Goal: Information Seeking & Learning: Learn about a topic

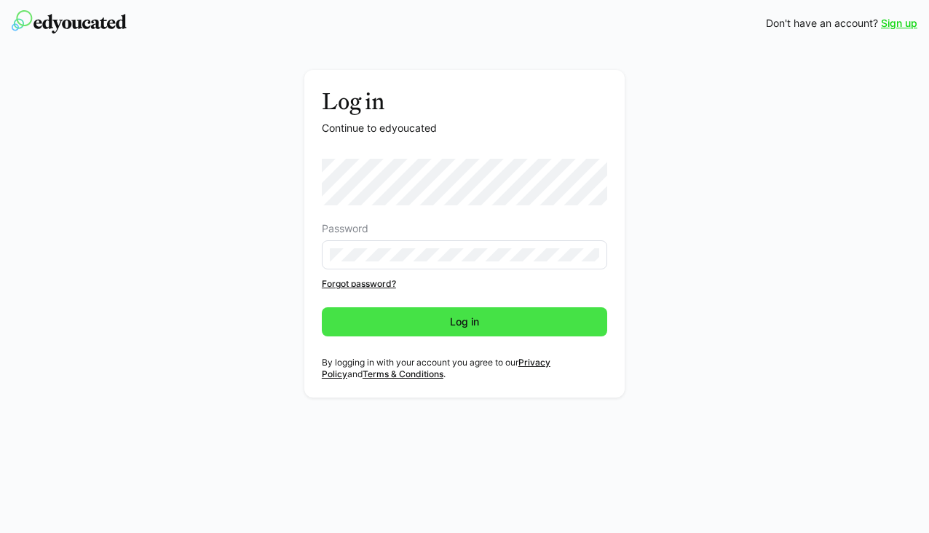
click at [465, 331] on span "Log in" at bounding box center [464, 321] width 285 height 29
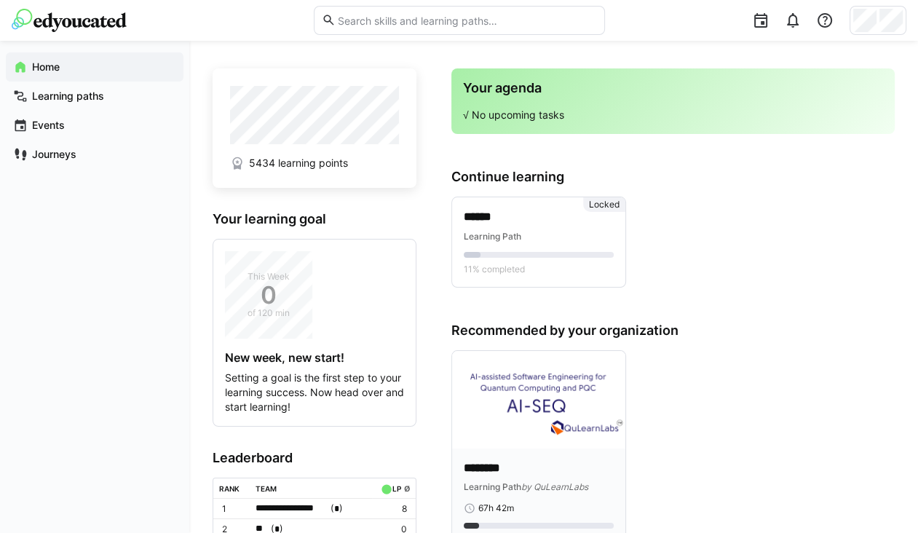
click at [540, 458] on div "******** Learning Path by QuLearnLabs 67h 42m 7 mastered atoms" at bounding box center [538, 503] width 173 height 110
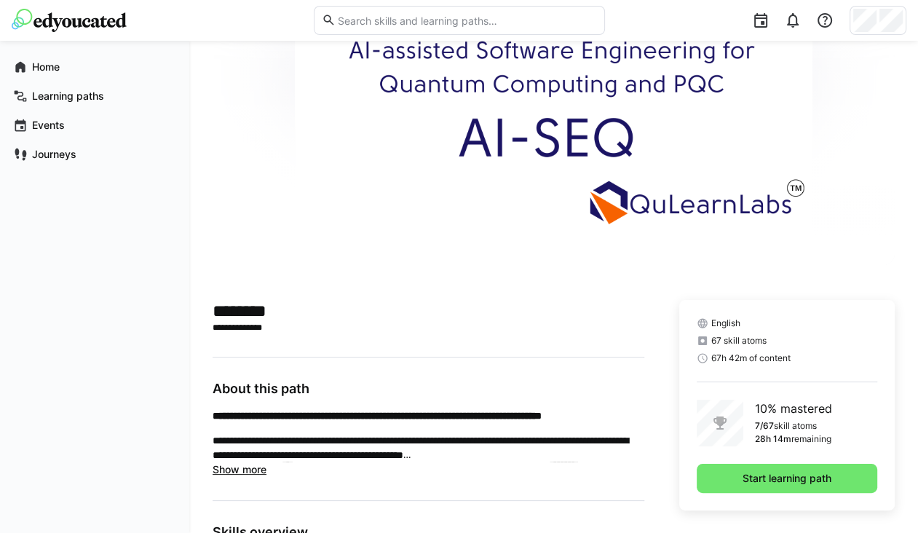
scroll to position [95, 0]
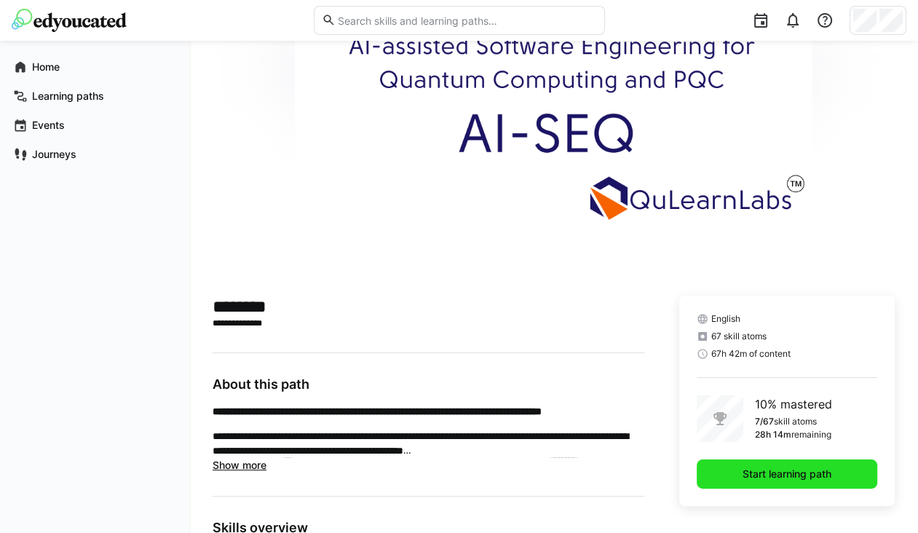
click at [781, 477] on span "Start learning path" at bounding box center [786, 473] width 93 height 15
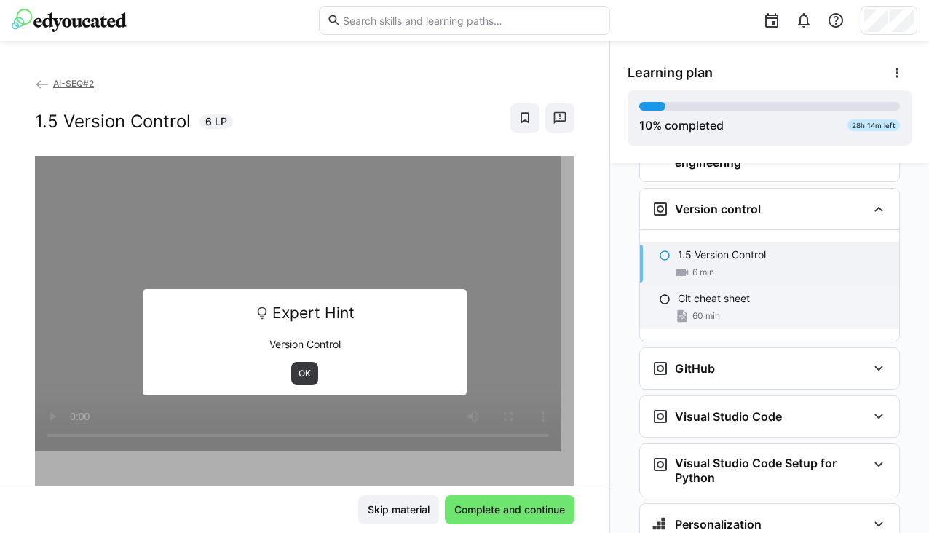
scroll to position [352, 0]
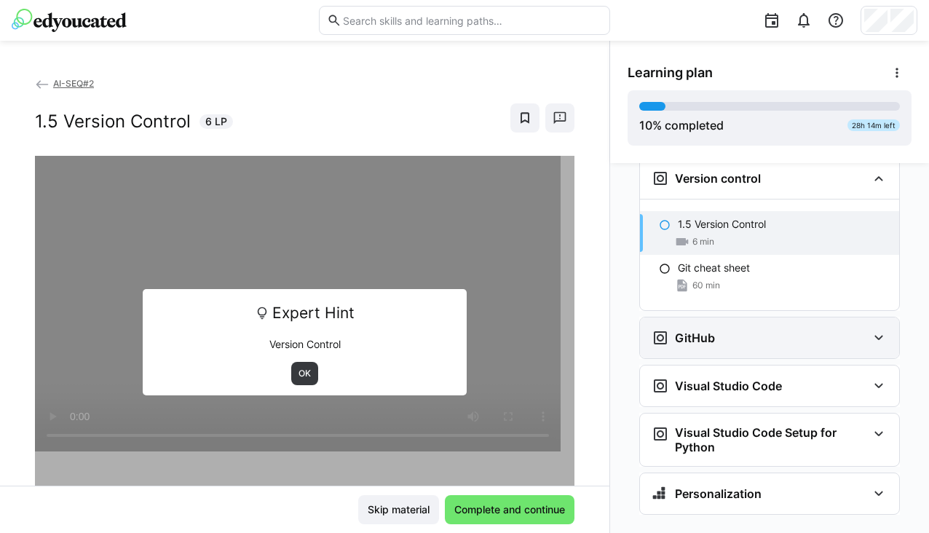
click at [750, 329] on div "GitHub" at bounding box center [758, 337] width 215 height 17
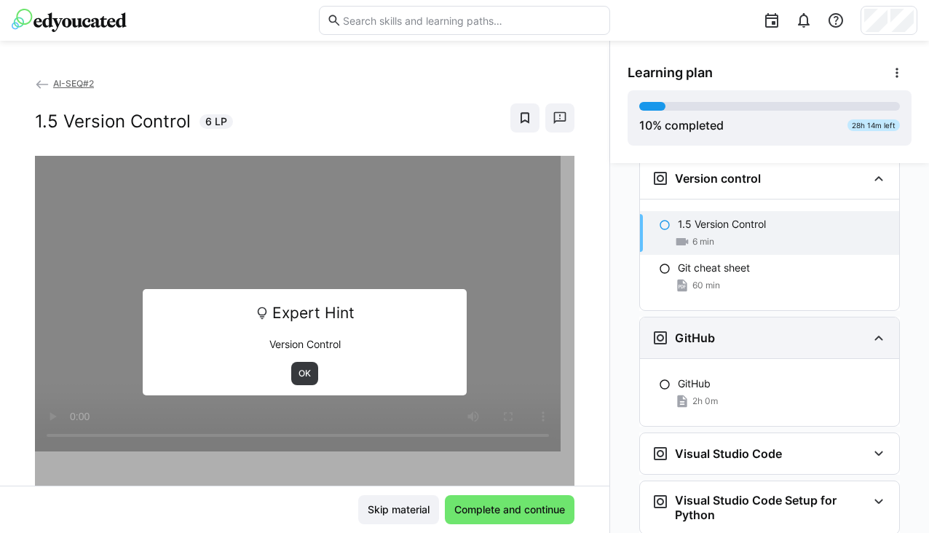
scroll to position [420, 0]
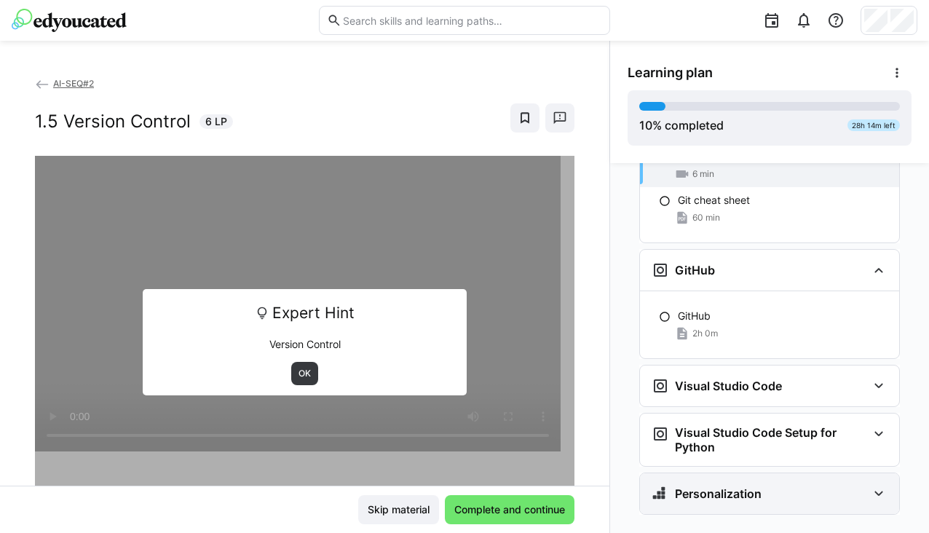
click at [733, 479] on div "Personalization" at bounding box center [769, 493] width 259 height 41
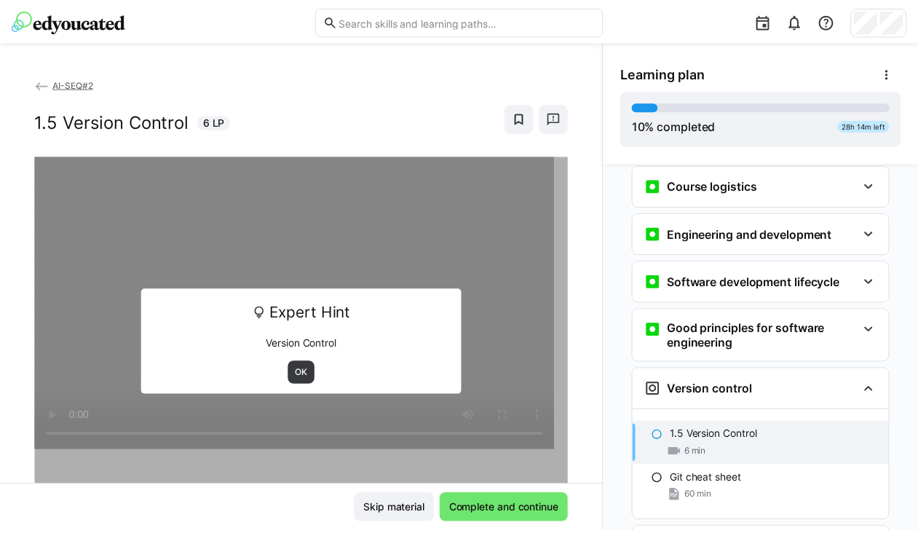
scroll to position [0, 0]
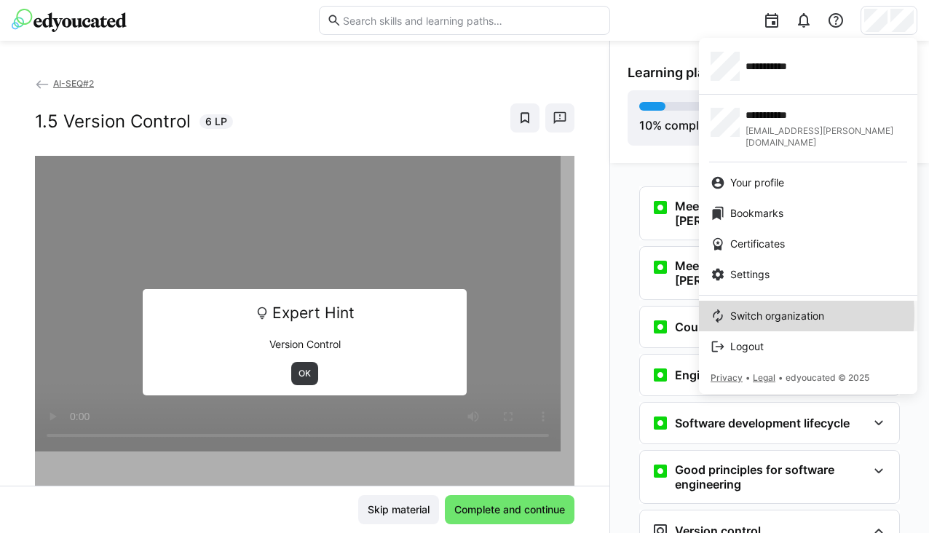
click at [767, 309] on span "Switch organization" at bounding box center [777, 316] width 94 height 15
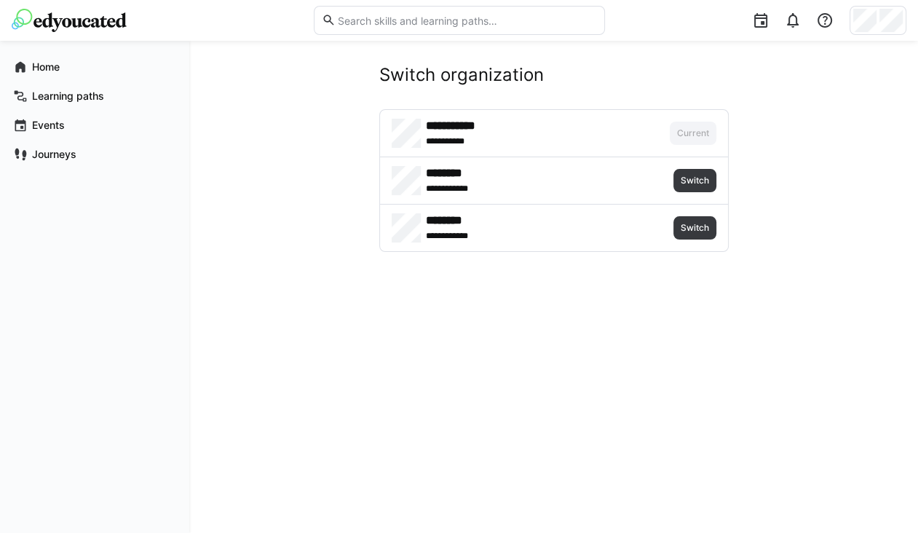
click at [574, 139] on div "**********" at bounding box center [525, 133] width 268 height 29
click at [68, 105] on div "Learning paths" at bounding box center [95, 96] width 178 height 29
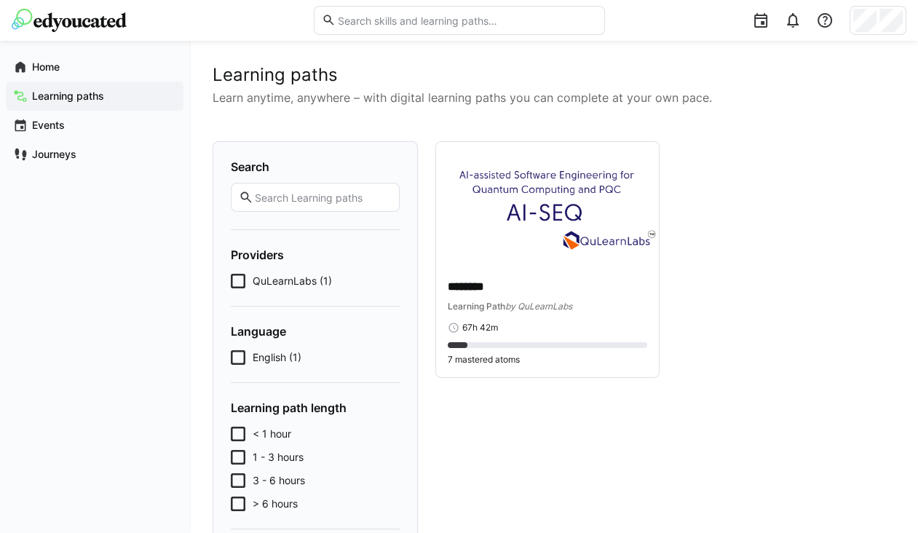
click at [267, 357] on span "English (1)" at bounding box center [277, 357] width 49 height 15
click at [566, 362] on div "7 mastered atoms" at bounding box center [547, 360] width 199 height 12
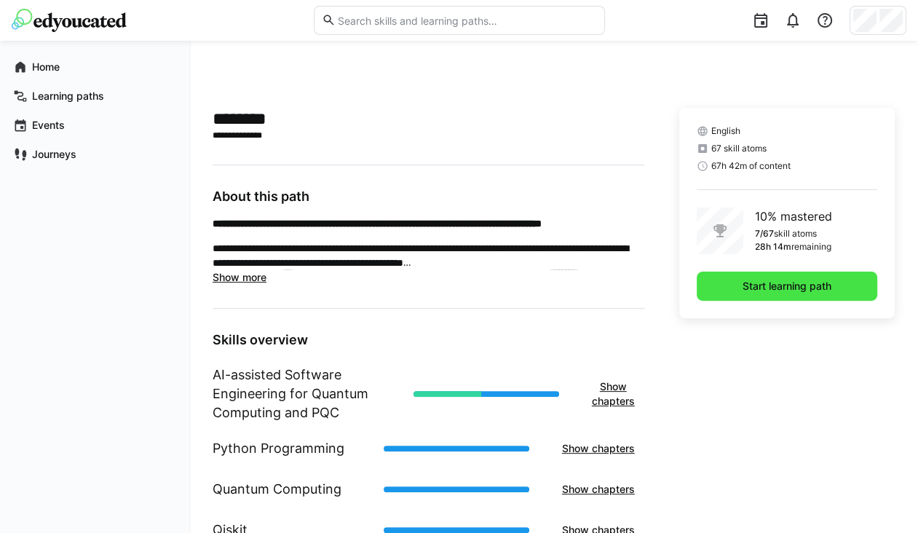
scroll to position [377, 0]
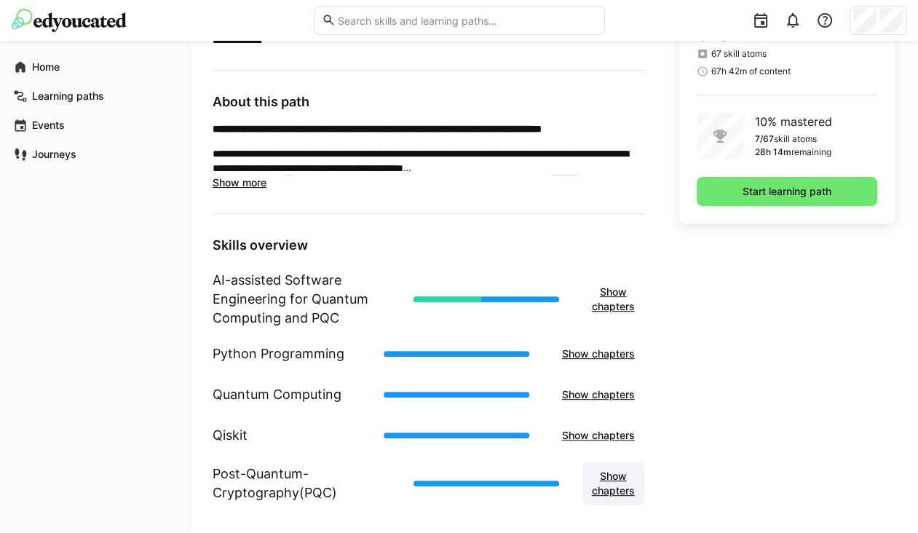
click at [611, 481] on span "Show chapters" at bounding box center [612, 483] width 47 height 29
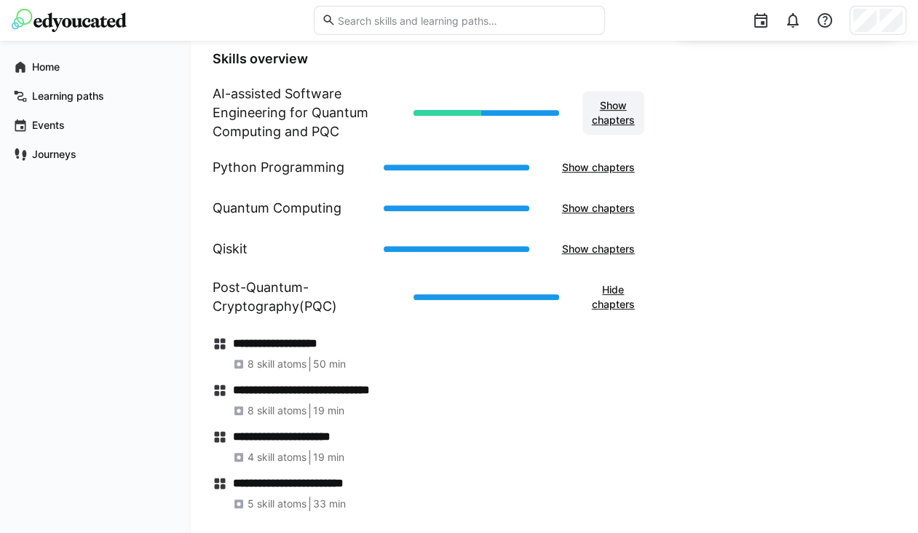
click at [620, 121] on span "Show chapters" at bounding box center [612, 112] width 47 height 29
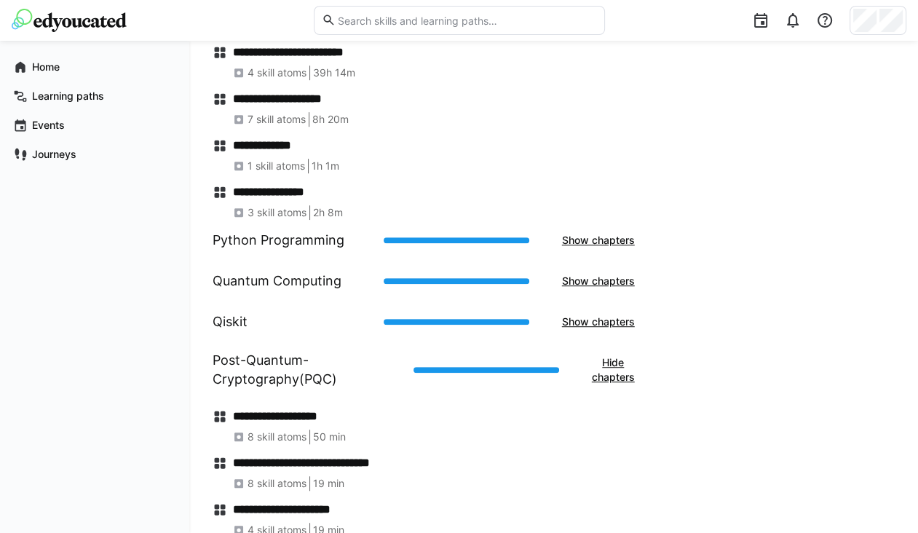
scroll to position [705, 0]
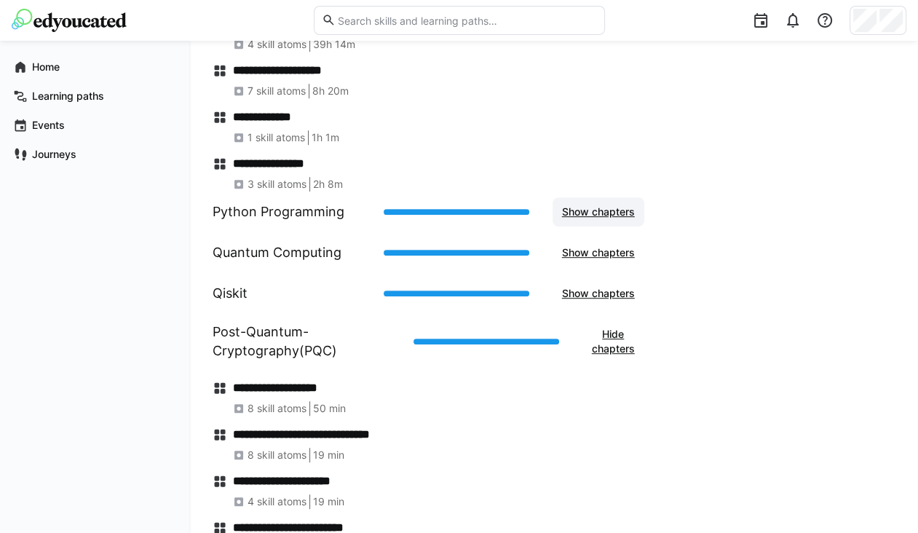
click at [621, 207] on span "Show chapters" at bounding box center [598, 211] width 77 height 15
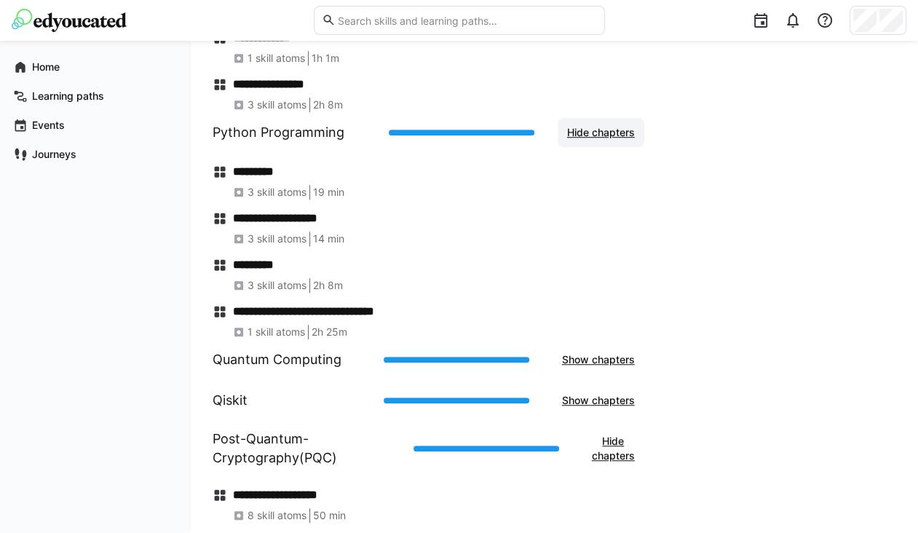
scroll to position [784, 0]
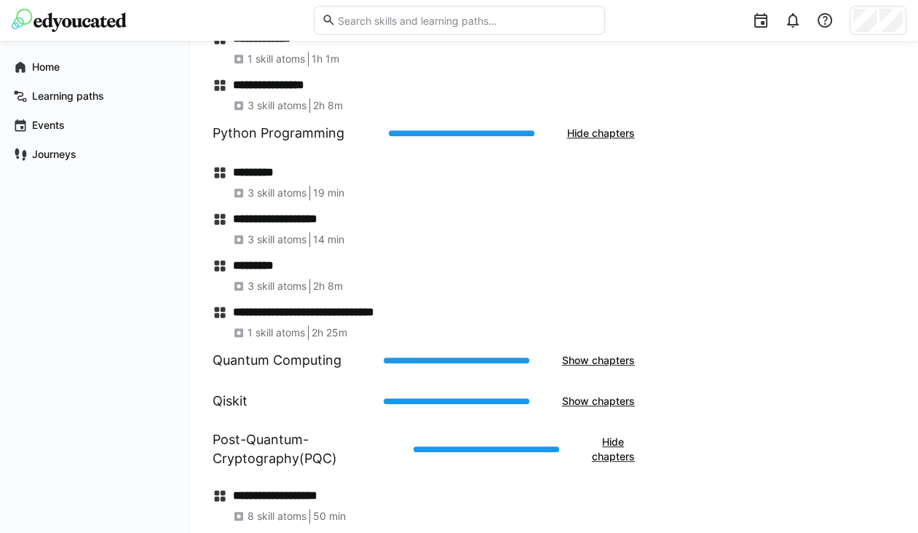
click at [264, 285] on span "3 skill atoms" at bounding box center [276, 286] width 59 height 15
drag, startPoint x: 233, startPoint y: 253, endPoint x: 217, endPoint y: 266, distance: 21.2
click at [217, 266] on div "**********" at bounding box center [428, 247] width 432 height 186
click at [217, 266] on eds-icon at bounding box center [219, 265] width 15 height 15
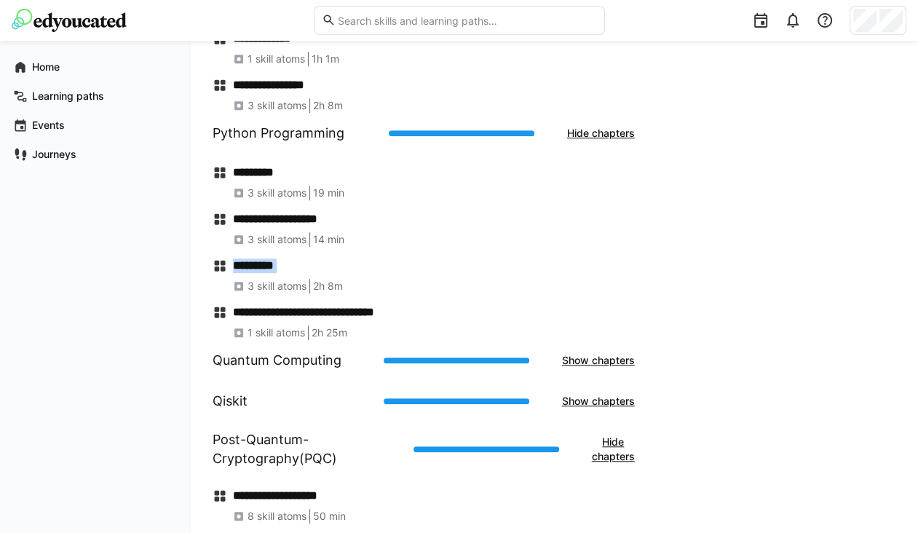
click at [217, 266] on eds-icon at bounding box center [219, 265] width 15 height 15
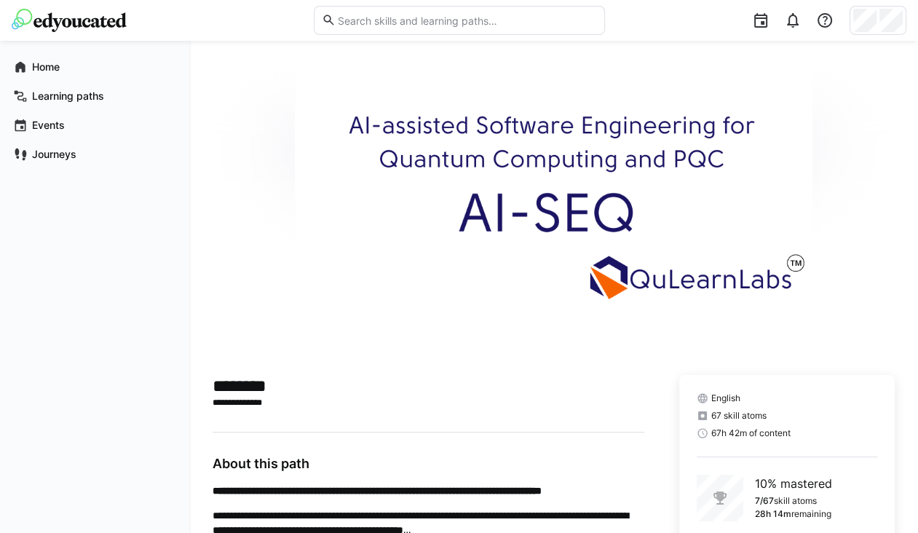
scroll to position [0, 0]
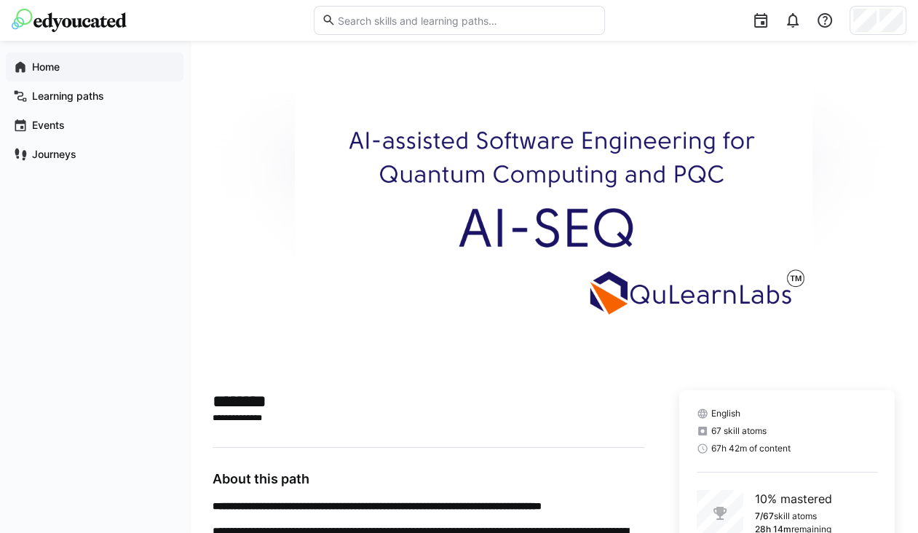
click at [84, 60] on span "Home" at bounding box center [103, 67] width 146 height 15
